Goal: Information Seeking & Learning: Learn about a topic

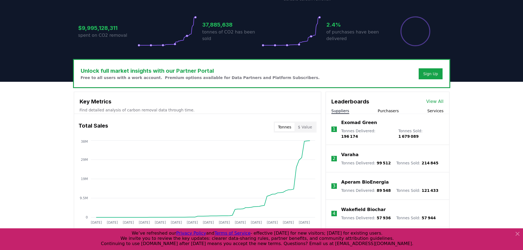
scroll to position [137, 0]
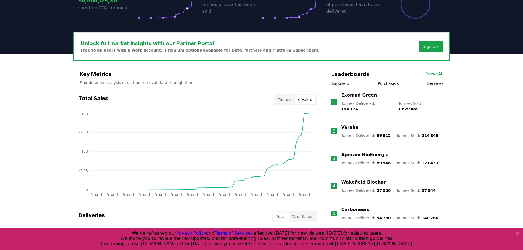
click at [308, 100] on button "$ Value" at bounding box center [304, 99] width 21 height 9
click at [289, 99] on button "Tonnes" at bounding box center [285, 99] width 20 height 9
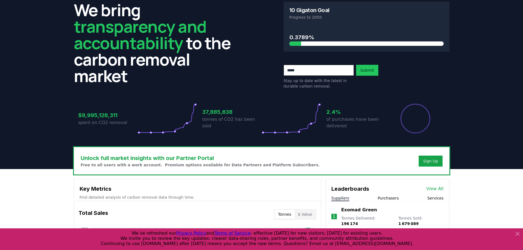
scroll to position [0, 0]
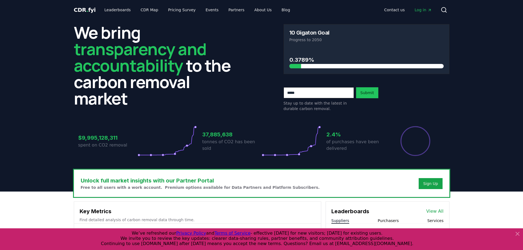
click at [423, 6] on link "Log in" at bounding box center [423, 10] width 26 height 10
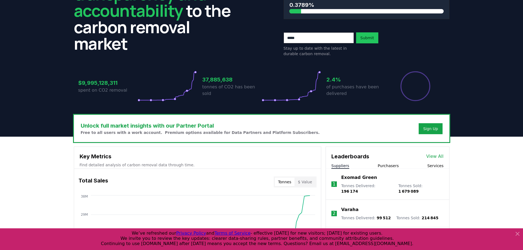
scroll to position [192, 0]
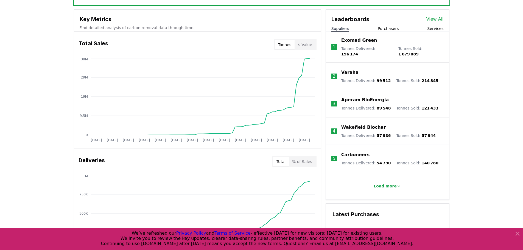
drag, startPoint x: 389, startPoint y: 246, endPoint x: 115, endPoint y: 235, distance: 274.3
click at [115, 235] on div "We’ve refreshed our Privacy Policy and Terms of Service - effective today for n…" at bounding box center [256, 238] width 509 height 16
drag, startPoint x: 115, startPoint y: 235, endPoint x: 381, endPoint y: 244, distance: 266.8
click at [381, 244] on div "We’ve refreshed our Privacy Policy and Terms of Service - effective today for n…" at bounding box center [256, 238] width 509 height 16
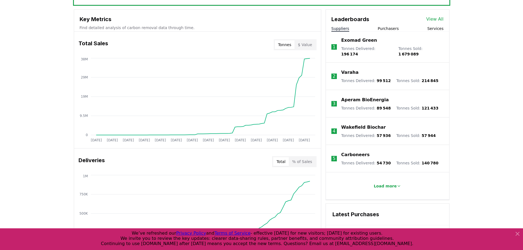
click at [381, 244] on div "We’ve refreshed our Privacy Policy and Terms of Service - effective today for n…" at bounding box center [256, 238] width 509 height 16
drag, startPoint x: 381, startPoint y: 244, endPoint x: 135, endPoint y: 230, distance: 246.8
click at [135, 230] on div "We’ve refreshed our Privacy Policy and Terms of Service - effective today for n…" at bounding box center [261, 239] width 523 height 22
click at [135, 230] on div at bounding box center [261, 239] width 523 height 22
click at [305, 44] on button "$ Value" at bounding box center [304, 44] width 21 height 9
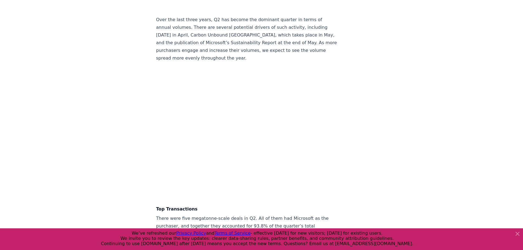
scroll to position [1070, 0]
